Goal: Task Accomplishment & Management: Complete application form

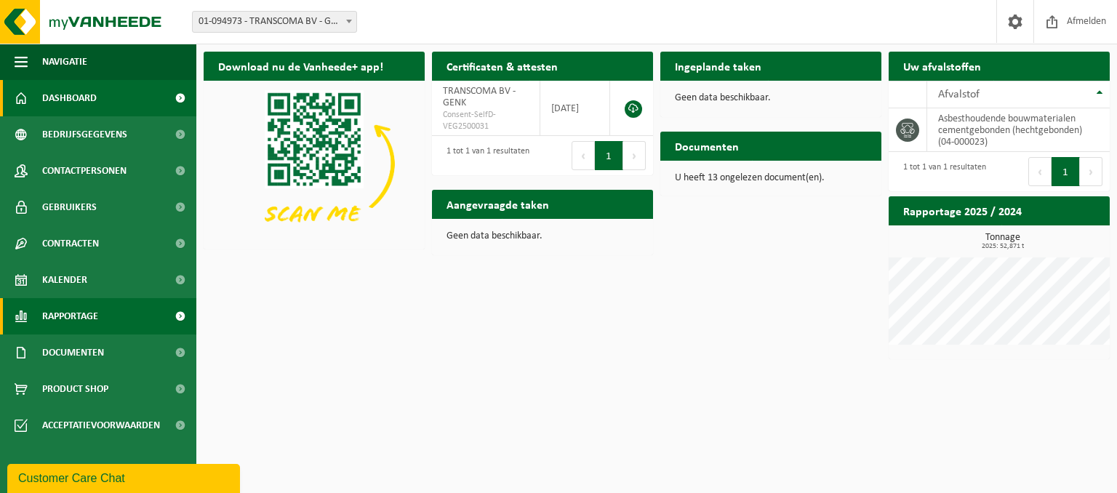
click at [81, 316] on span "Rapportage" at bounding box center [70, 316] width 56 height 36
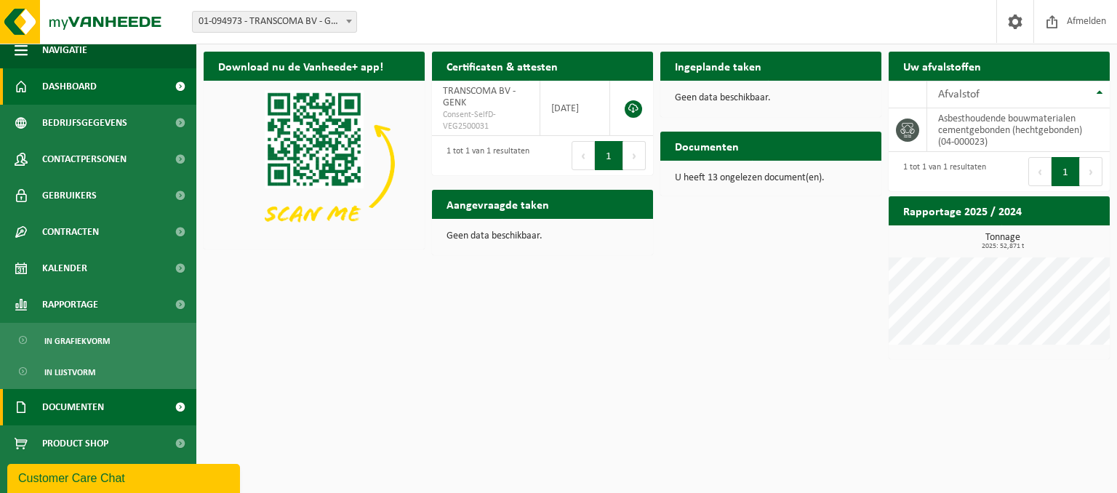
scroll to position [17, 0]
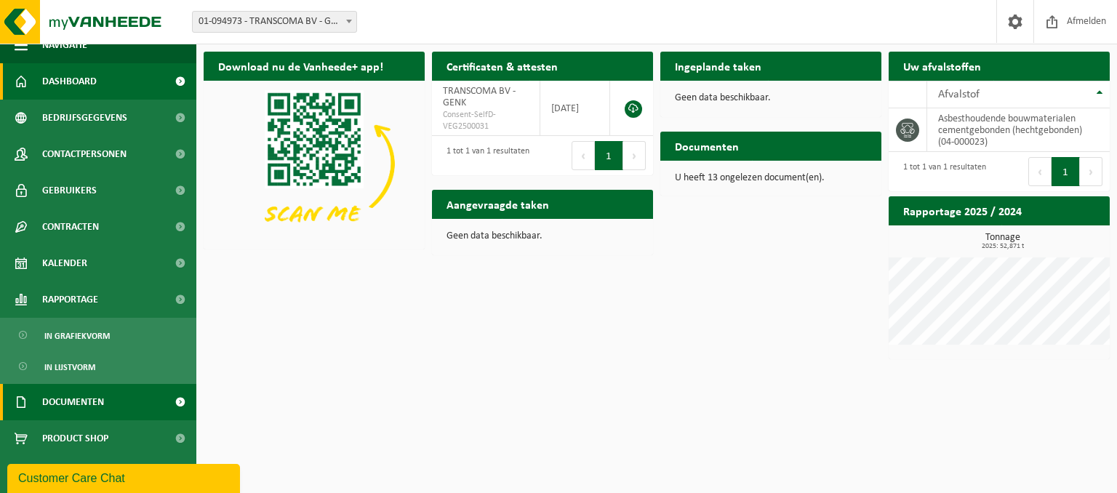
click at [95, 397] on span "Documenten" at bounding box center [73, 402] width 62 height 36
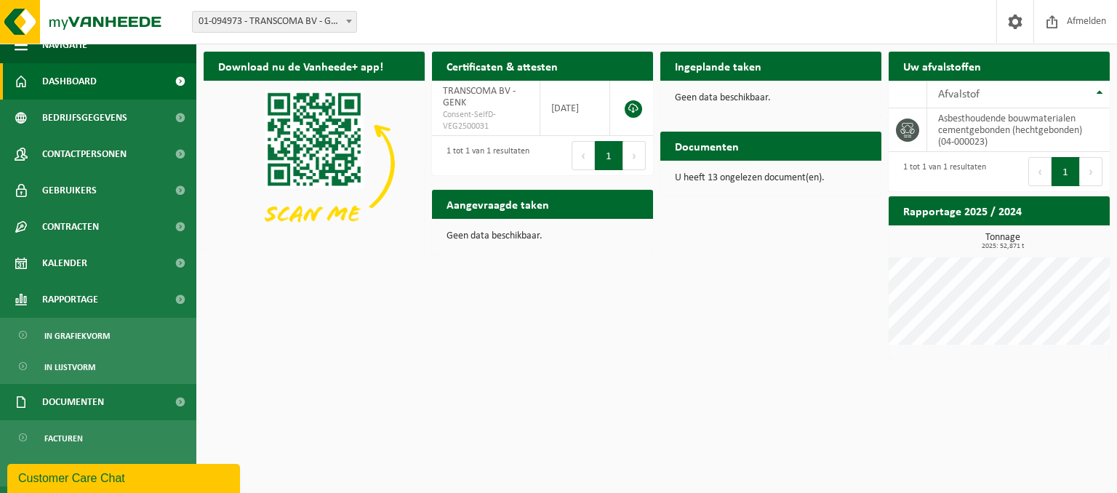
click at [455, 361] on div "Download nu de Vanheede+ app! Verberg Certificaten & attesten Bekijk uw certifi…" at bounding box center [656, 205] width 913 height 322
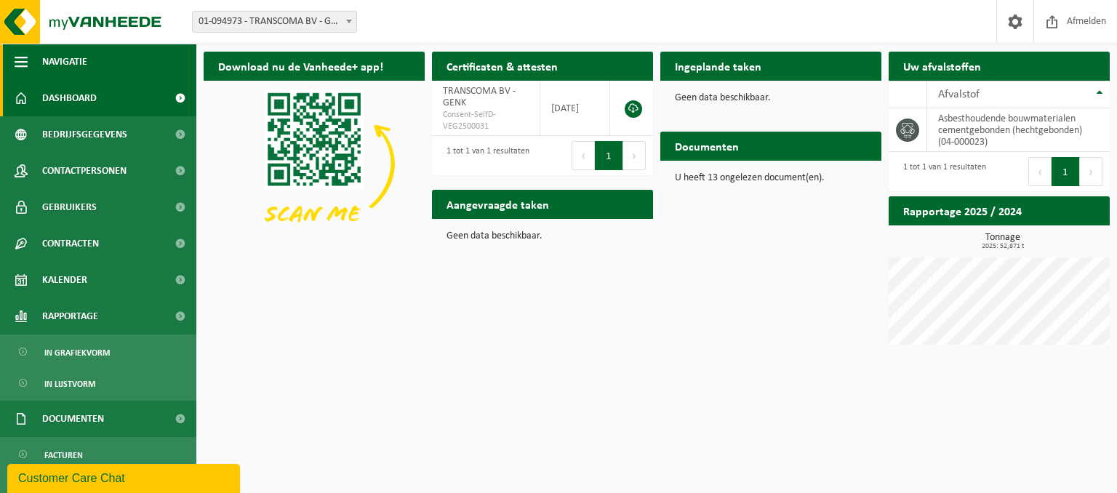
click at [28, 60] on button "Navigatie" at bounding box center [98, 62] width 196 height 36
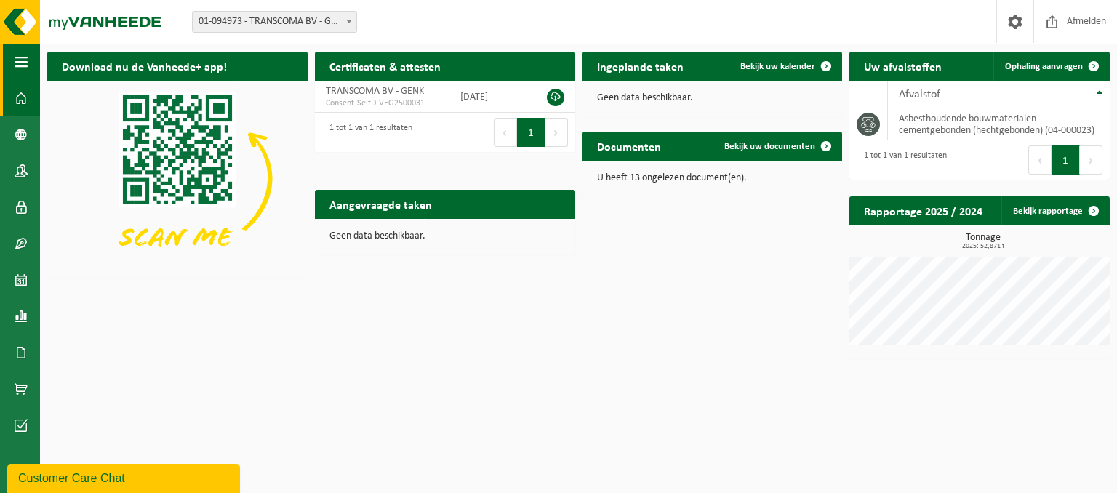
click at [28, 60] on button "Navigatie" at bounding box center [20, 62] width 40 height 36
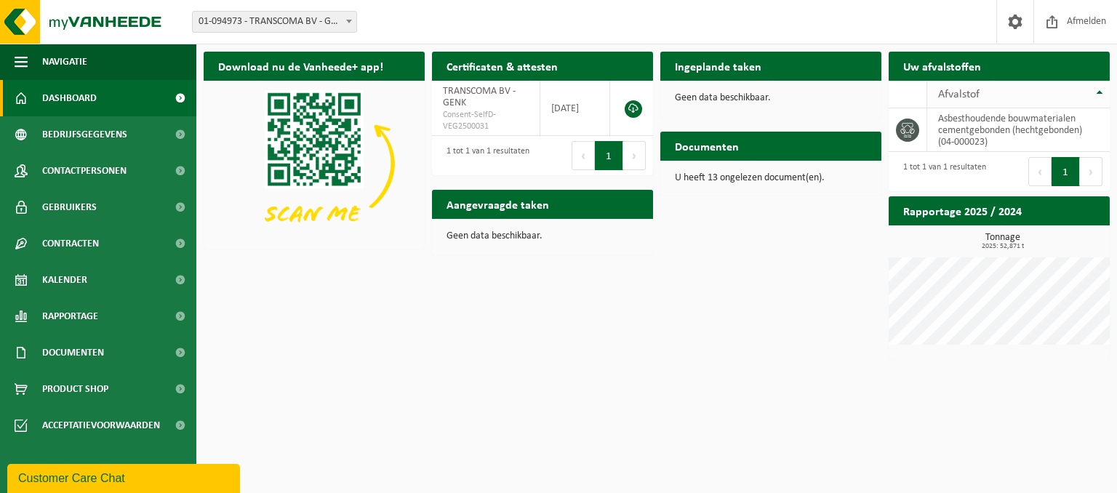
click at [1099, 89] on th "Afvalstof" at bounding box center [1018, 95] width 182 height 28
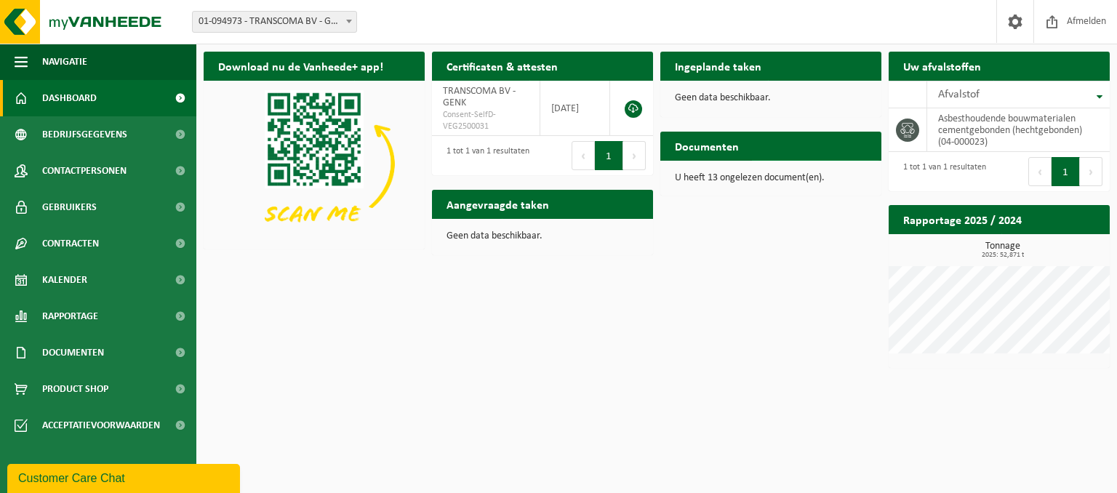
click at [802, 170] on span "Bekijk uw documenten" at bounding box center [808, 174] width 91 height 9
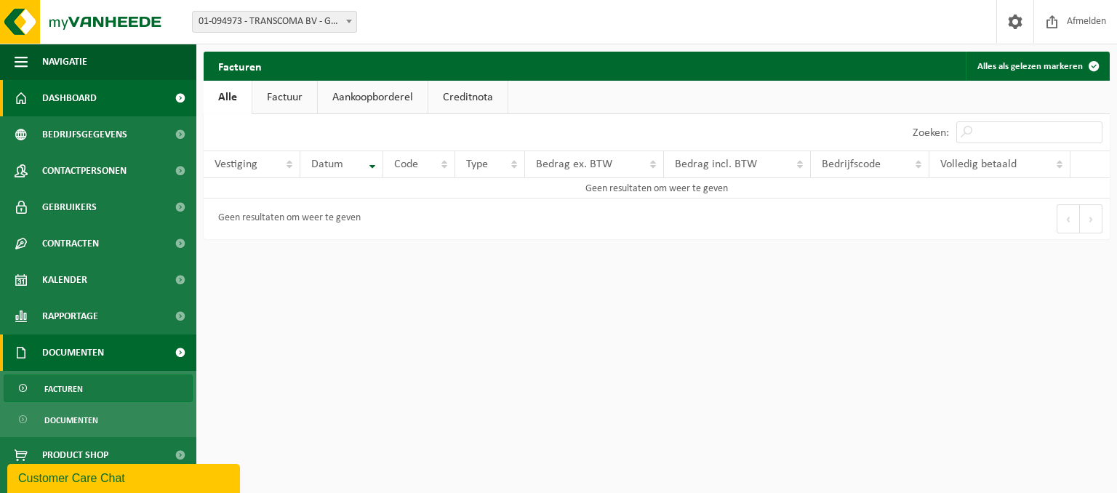
click at [95, 103] on span "Dashboard" at bounding box center [69, 98] width 55 height 36
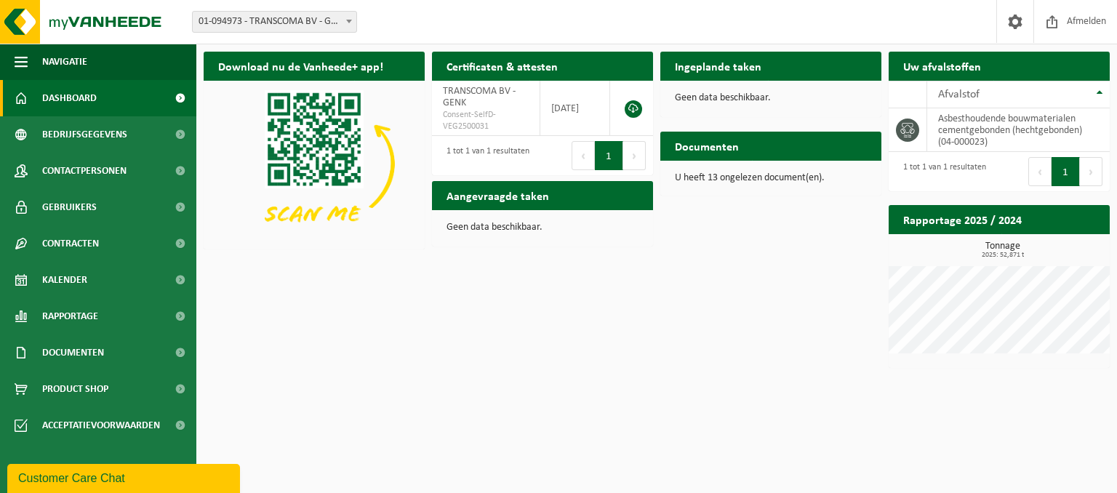
click at [460, 350] on div "Download nu de Vanheede+ app! Verberg Certificaten & attesten Bekijk uw certifi…" at bounding box center [656, 209] width 913 height 331
click at [1011, 16] on span at bounding box center [1015, 21] width 22 height 43
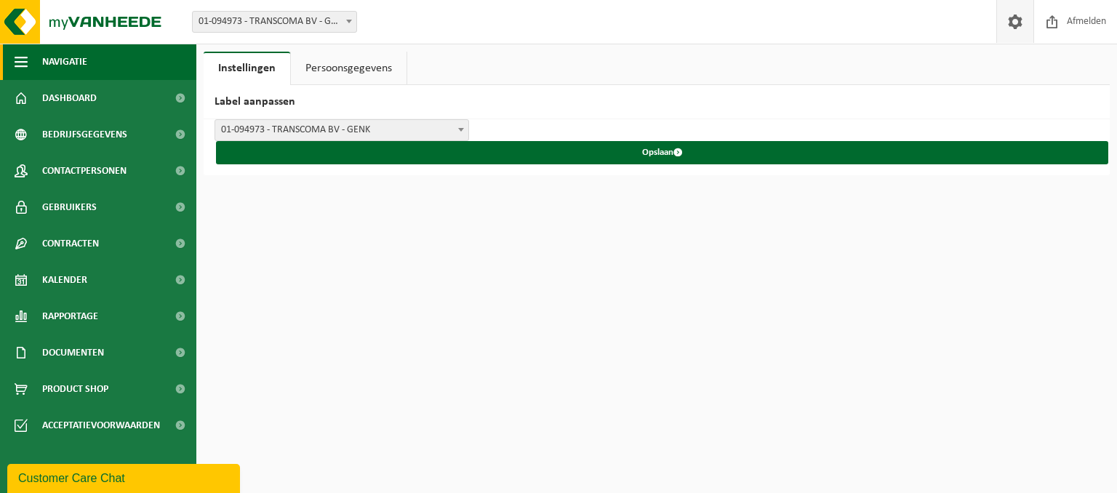
click at [69, 65] on span "Navigatie" at bounding box center [64, 62] width 45 height 36
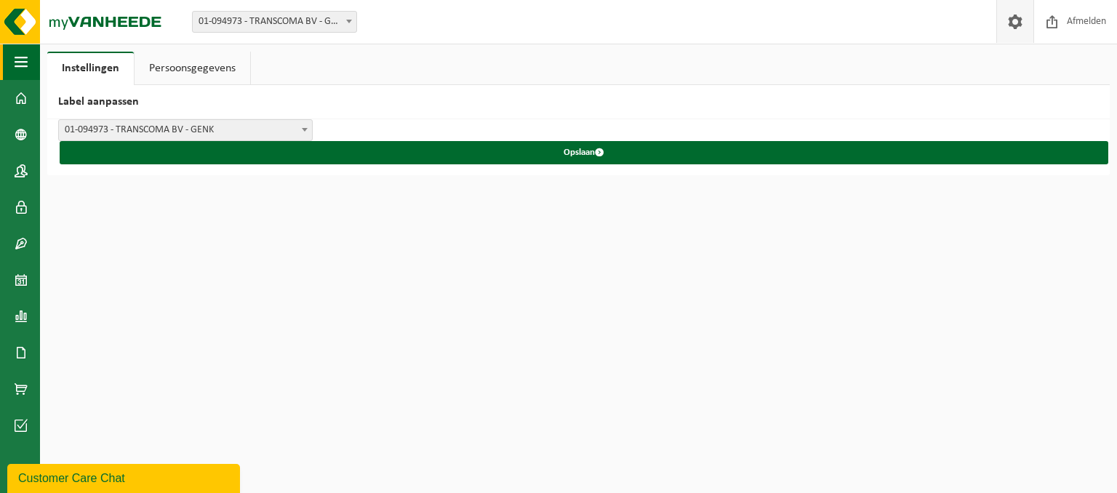
click at [31, 53] on button "Navigatie" at bounding box center [20, 62] width 40 height 36
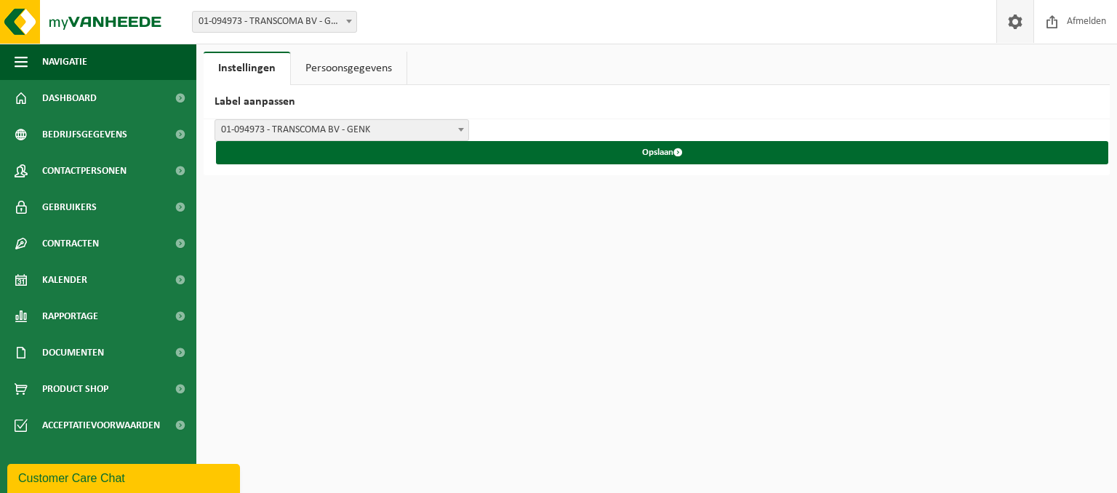
click at [560, 303] on html "Vestiging: 01-094973 - TRANSCOMA BV - GENK 01-094973 - TRANSCOMA BV - GENK Welk…" at bounding box center [558, 246] width 1117 height 493
click at [359, 266] on html "Vestiging: 01-094973 - TRANSCOMA BV - GENK 01-094973 - TRANSCOMA BV - GENK Welk…" at bounding box center [558, 246] width 1117 height 493
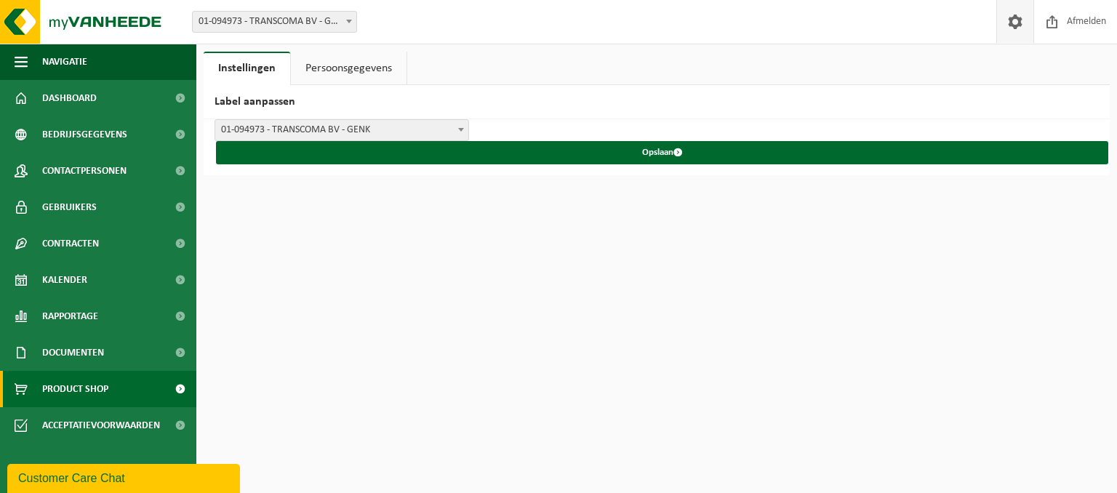
click at [169, 385] on span at bounding box center [180, 389] width 33 height 36
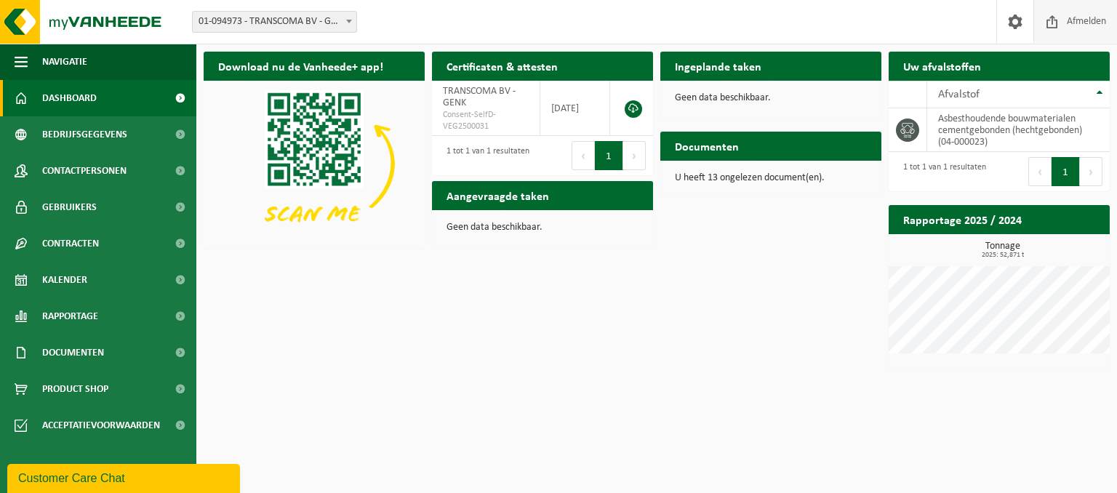
click at [1076, 21] on span "Afmelden" at bounding box center [1086, 21] width 47 height 43
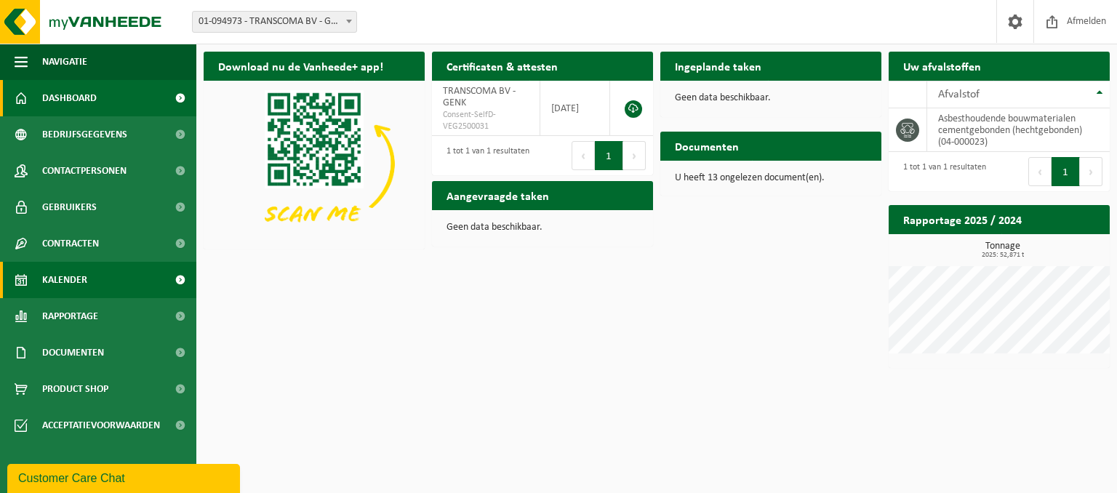
click at [72, 278] on span "Kalender" at bounding box center [64, 280] width 45 height 36
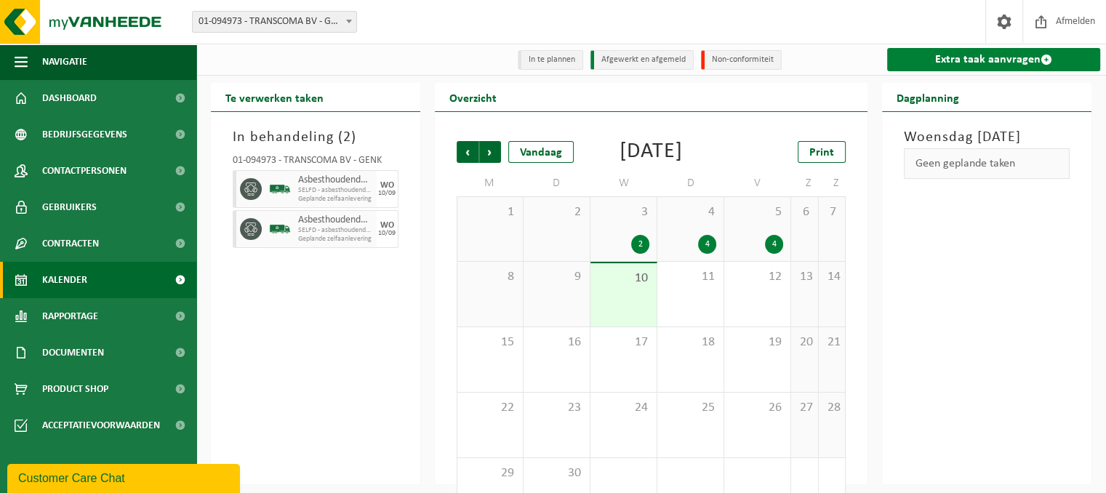
click at [982, 60] on link "Extra taak aanvragen" at bounding box center [993, 59] width 213 height 23
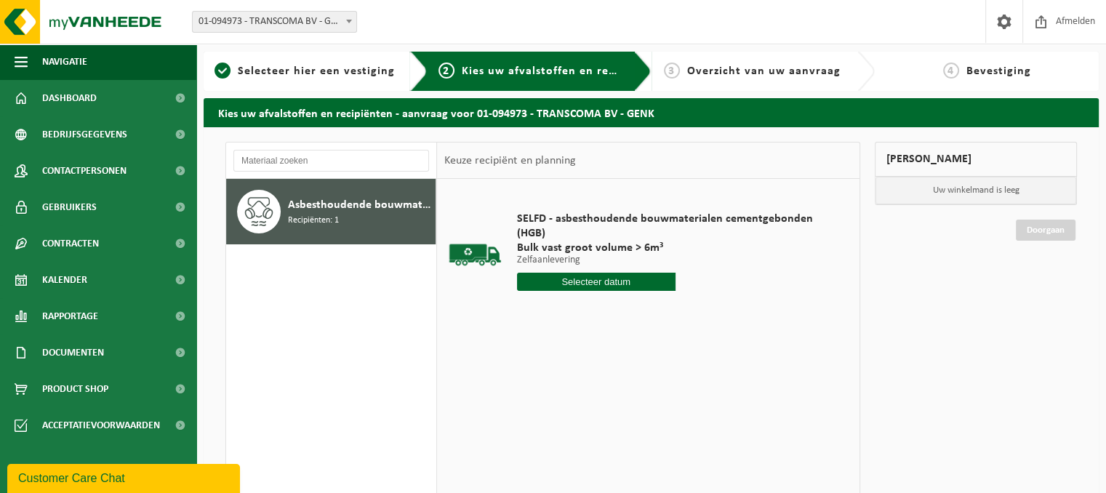
click at [603, 281] on input "text" at bounding box center [596, 282] width 159 height 18
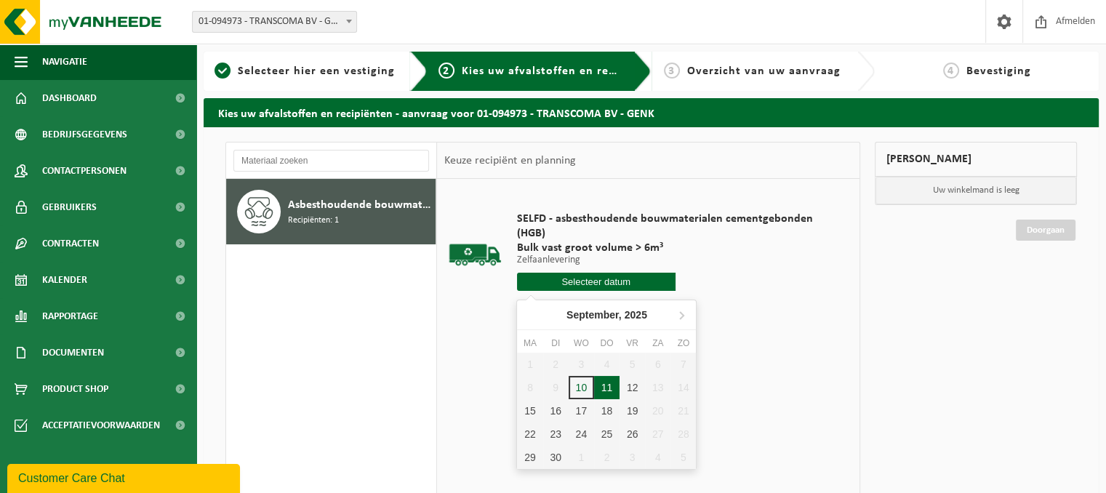
click at [606, 387] on div "11" at bounding box center [606, 387] width 25 height 23
type input "Van 2025-09-11"
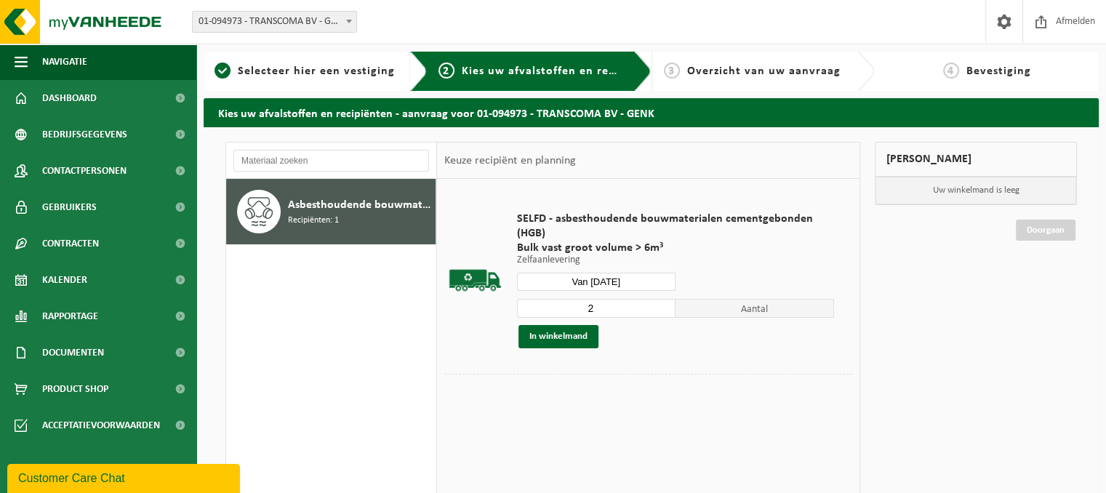
type input "2"
click at [664, 306] on input "2" at bounding box center [596, 308] width 159 height 19
click at [704, 344] on div "In winkelmand" at bounding box center [676, 336] width 318 height 23
click at [553, 336] on button "In winkelmand" at bounding box center [558, 336] width 80 height 23
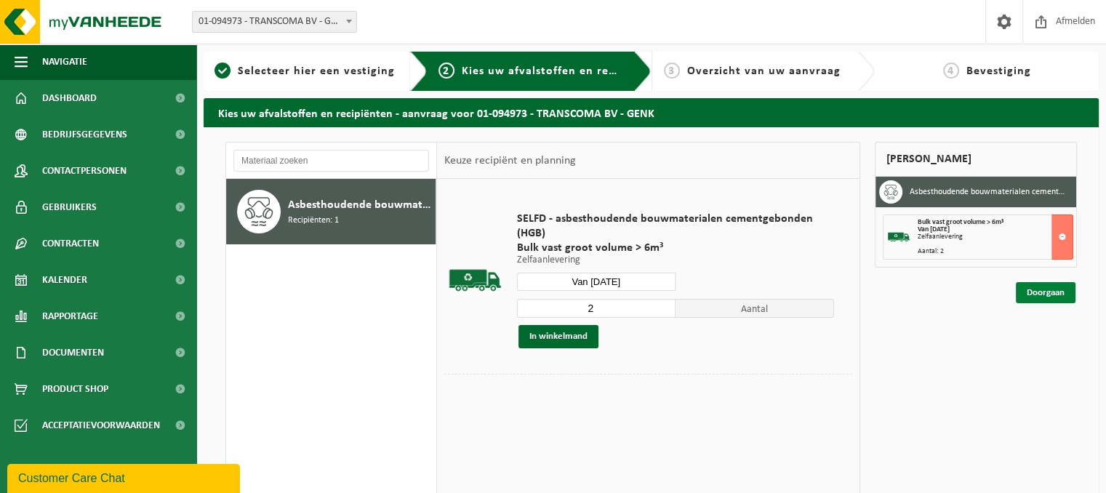
click at [1043, 292] on link "Doorgaan" at bounding box center [1046, 292] width 60 height 21
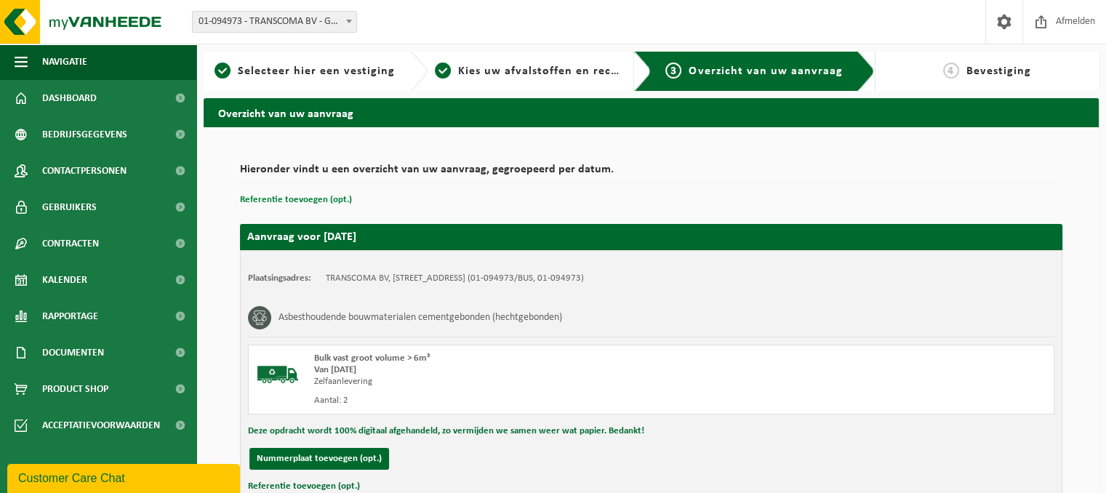
click at [286, 199] on button "Referentie toevoegen (opt.)" at bounding box center [296, 199] width 112 height 19
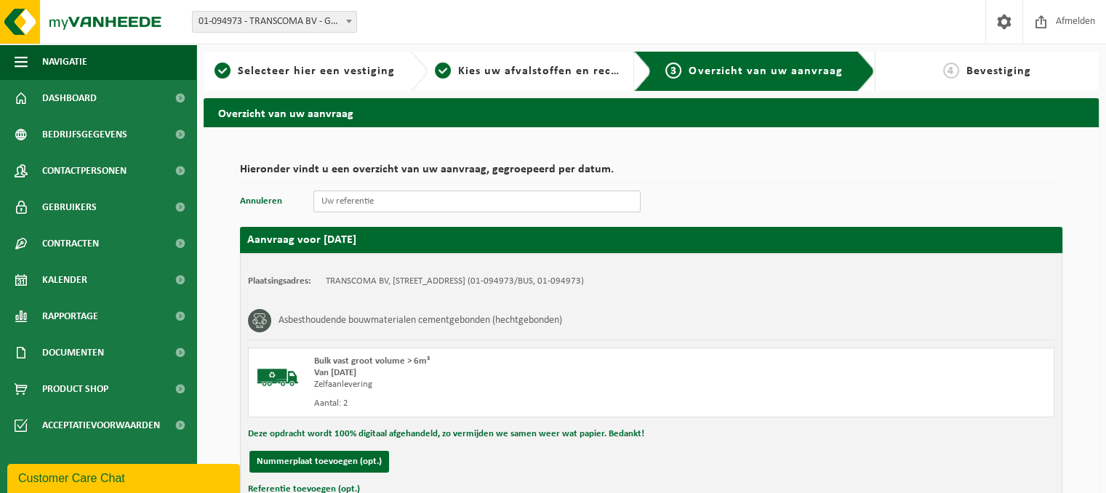
click at [360, 202] on input "text" at bounding box center [476, 201] width 327 height 22
click at [266, 206] on button "Annuleren" at bounding box center [261, 201] width 42 height 19
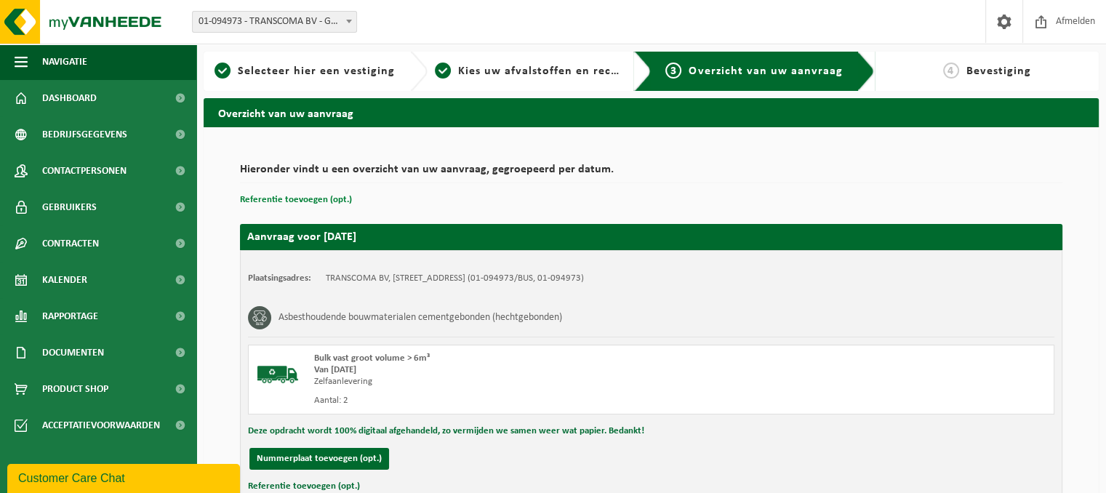
click at [310, 199] on button "Referentie toevoegen (opt.)" at bounding box center [296, 199] width 112 height 19
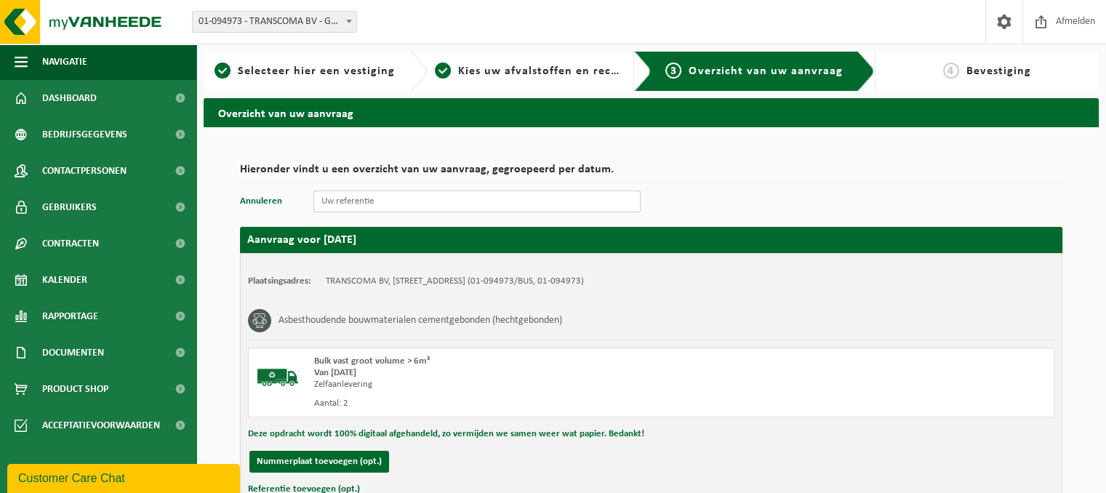
click at [337, 202] on input "text" at bounding box center [476, 201] width 327 height 22
click at [261, 201] on button "Annuleren" at bounding box center [261, 201] width 42 height 19
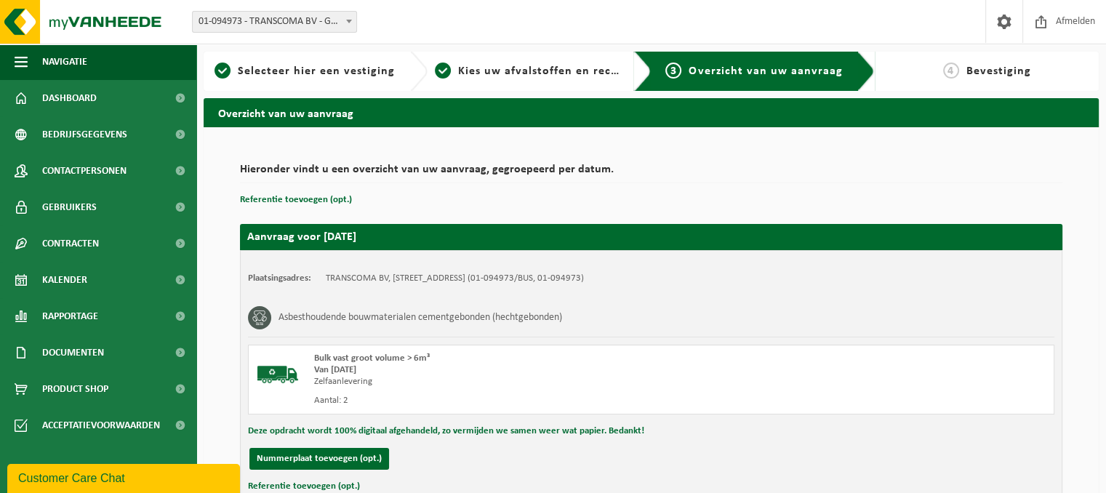
scroll to position [102, 0]
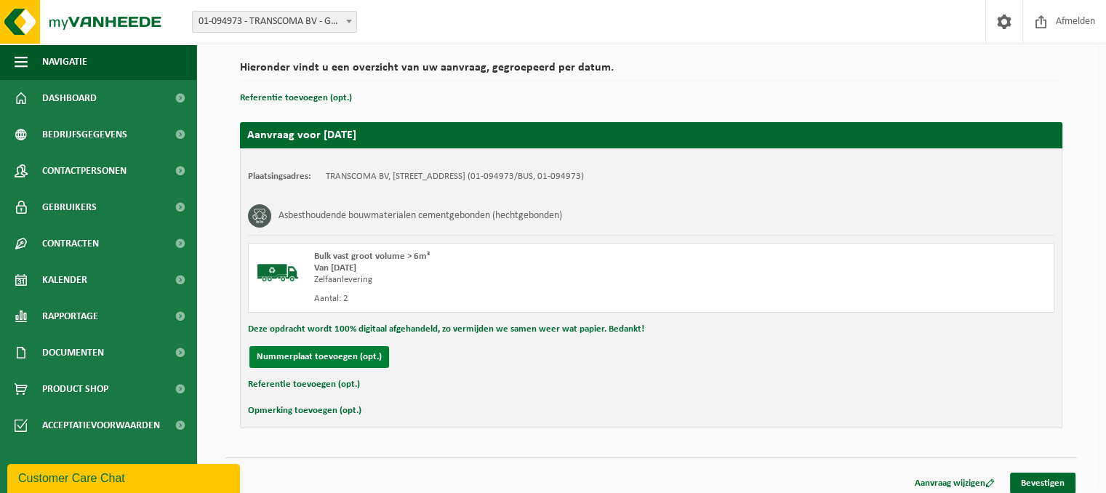
click at [342, 348] on button "Nummerplaat toevoegen (opt.)" at bounding box center [319, 357] width 140 height 22
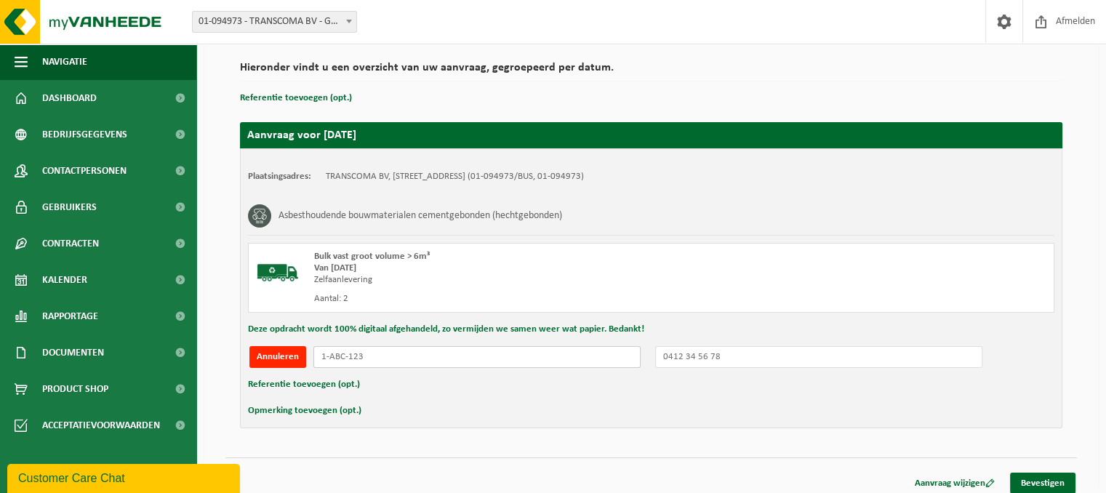
click at [494, 353] on input "text" at bounding box center [476, 357] width 327 height 22
type input "1-YXU004"
click at [758, 356] on input "text" at bounding box center [818, 357] width 327 height 22
type input "0471040716"
click at [329, 360] on input "1-YXU004" at bounding box center [476, 357] width 327 height 22
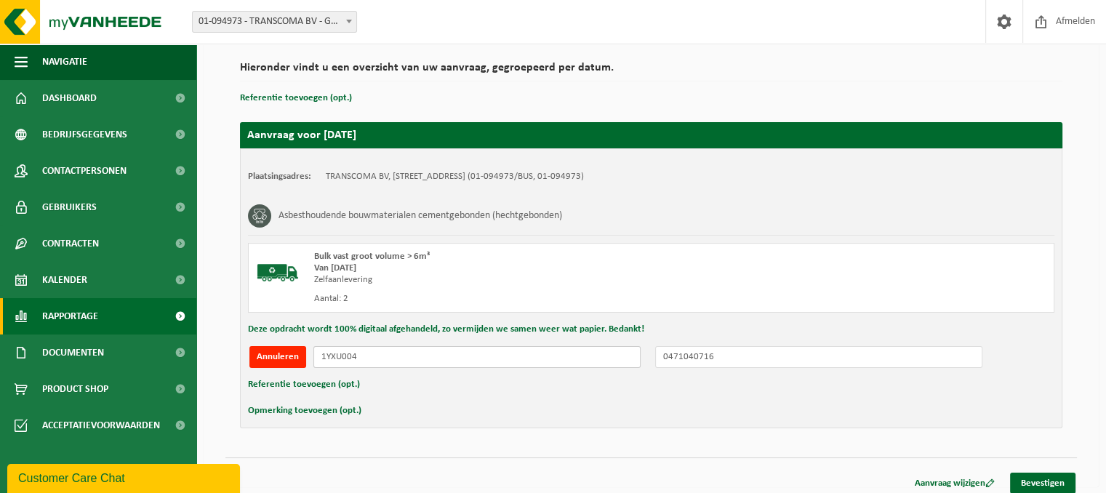
type input "1YXU004"
click at [801, 37] on div "Vestiging: 01-094973 - TRANSCOMA BV - GENK 01-094973 - TRANSCOMA BV - GENK Welk…" at bounding box center [553, 22] width 1106 height 44
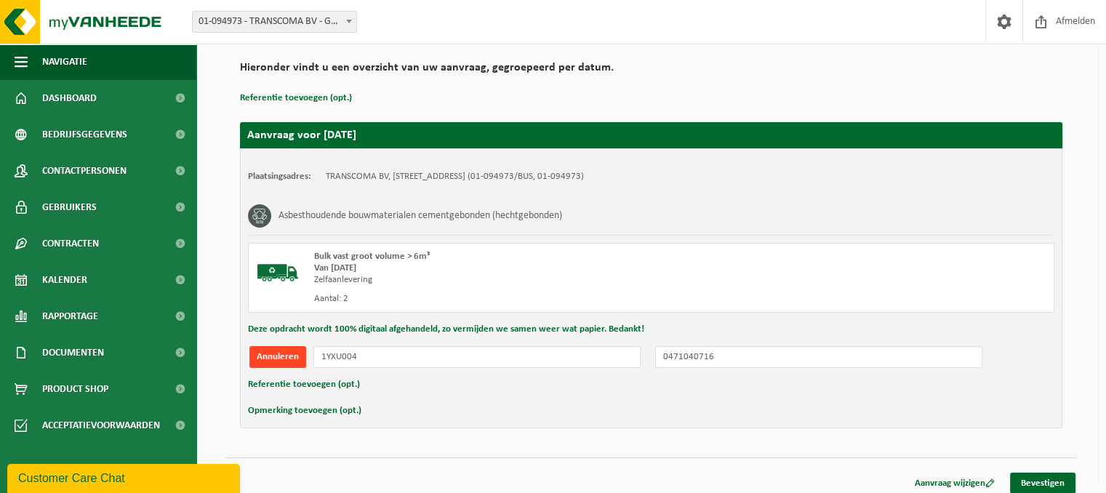
click at [284, 350] on button "Annuleren" at bounding box center [277, 357] width 57 height 22
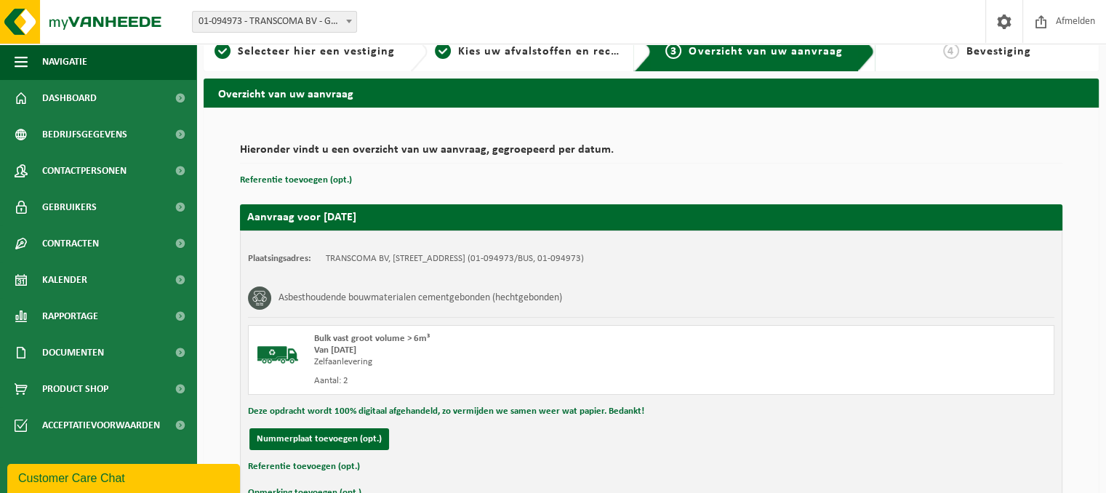
scroll to position [0, 0]
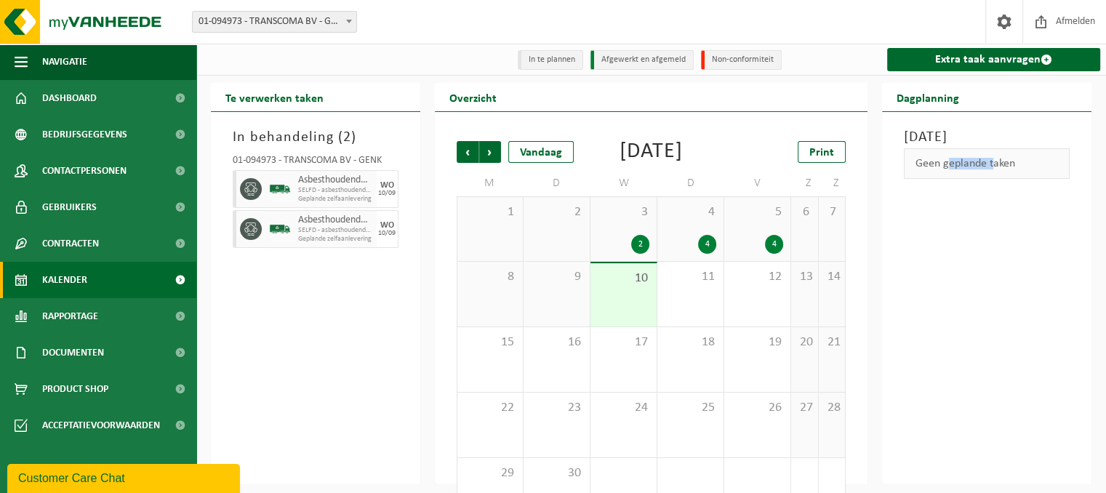
click at [984, 262] on div "[DATE] Geen geplande taken" at bounding box center [986, 298] width 209 height 372
click at [1070, 23] on span "Afmelden" at bounding box center [1075, 21] width 47 height 43
